Goal: Information Seeking & Learning: Learn about a topic

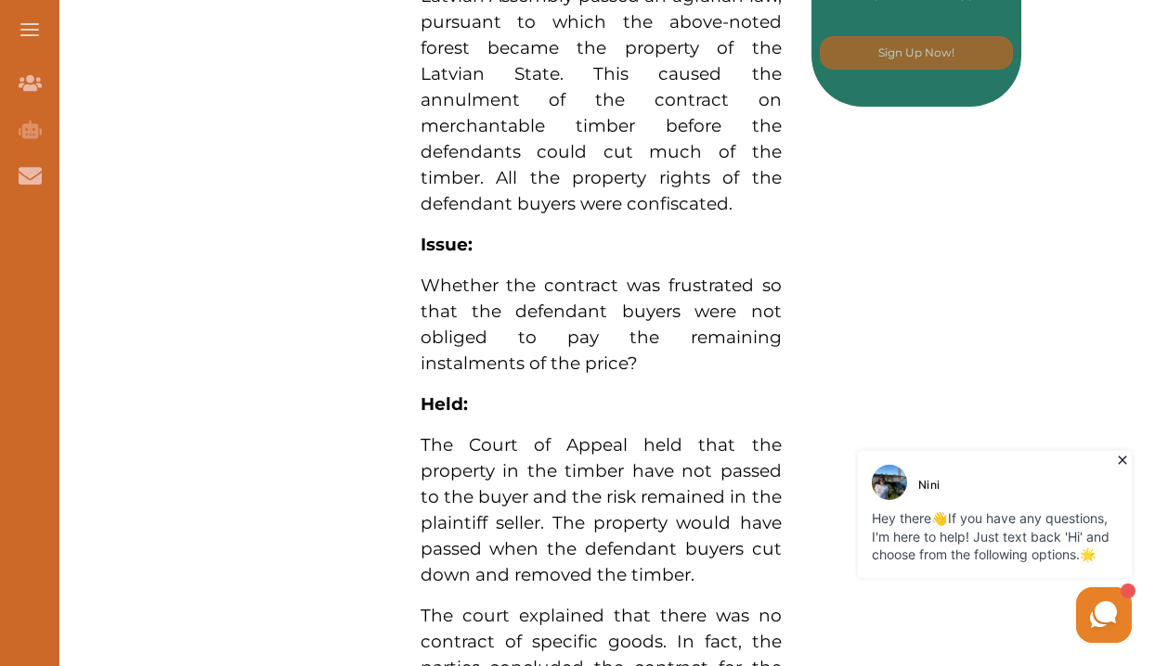
scroll to position [873, 0]
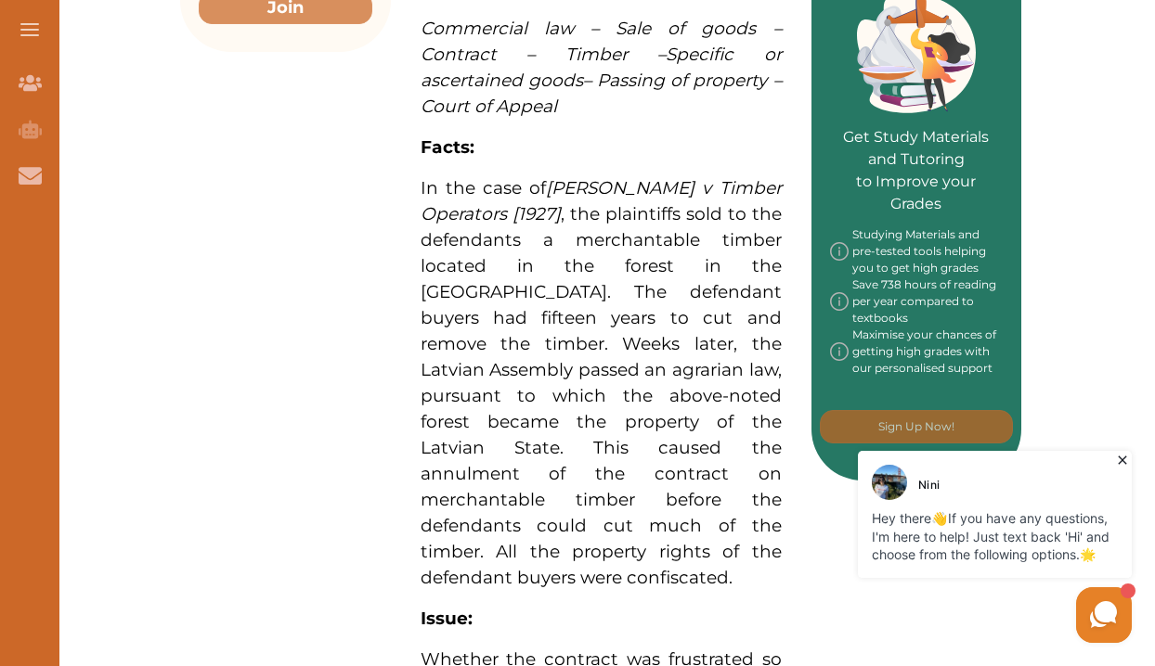
drag, startPoint x: 411, startPoint y: 184, endPoint x: 569, endPoint y: 441, distance: 301.7
click at [569, 441] on div "[PERSON_NAME] v Timber Operators [1927] concerns, inter alia, the matter of spe…" at bounding box center [601, 539] width 420 height 2011
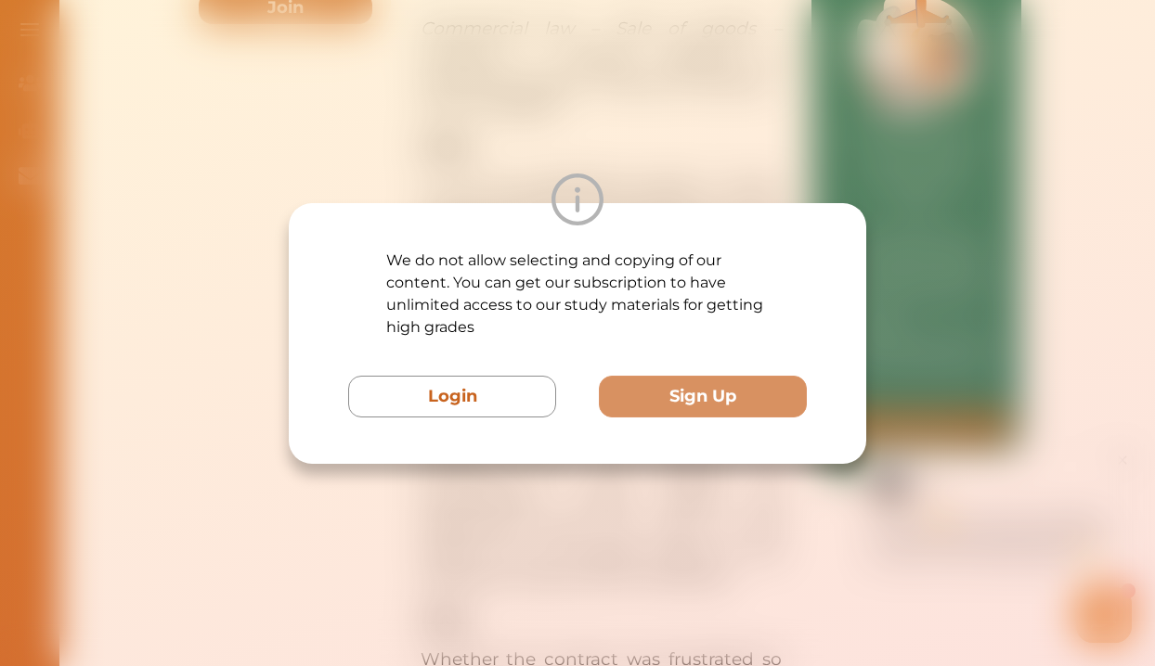
click at [800, 137] on div "We do not allow selecting and copying of our content. You can get our subscript…" at bounding box center [577, 333] width 1155 height 666
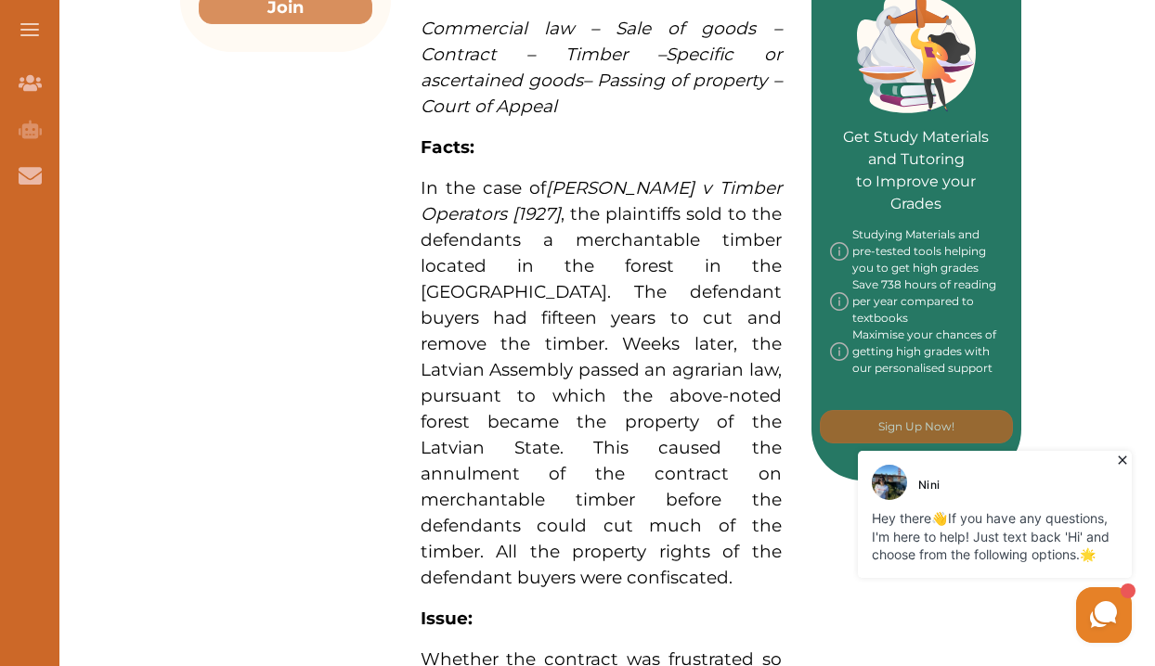
click at [679, 278] on p "In the case of [PERSON_NAME] v Timber Operators [1927] , the plaintiffs sold to…" at bounding box center [600, 383] width 361 height 416
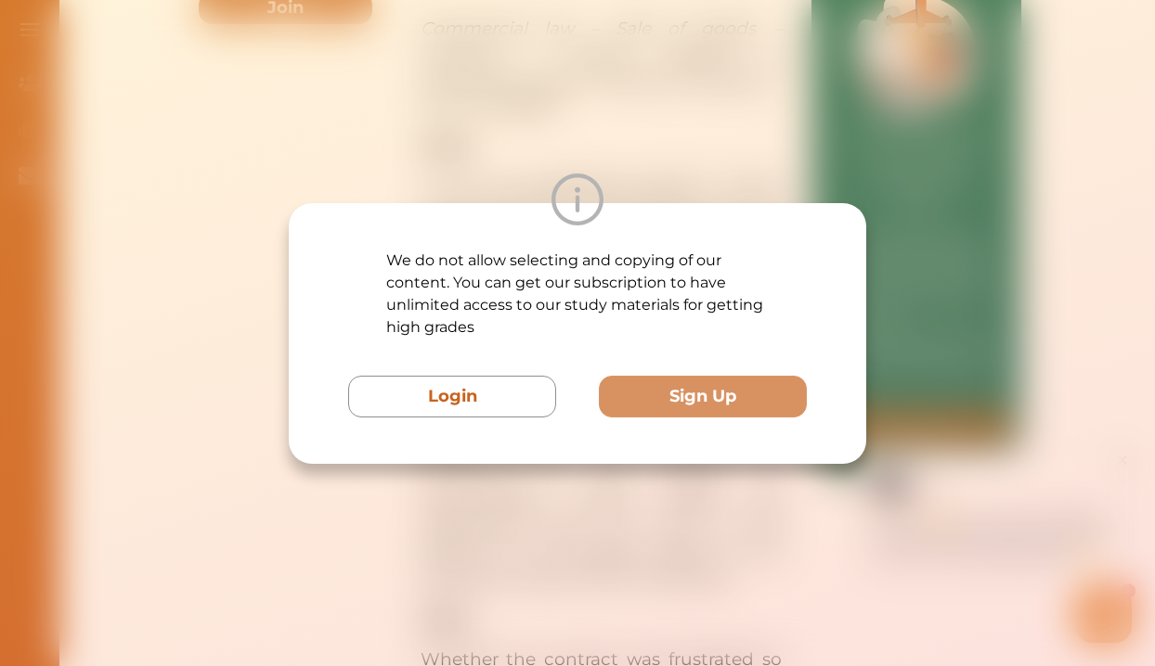
click at [666, 172] on div "We do not allow selecting and copying of our content. You can get our subscript…" at bounding box center [577, 333] width 1155 height 666
